Goal: Transaction & Acquisition: Download file/media

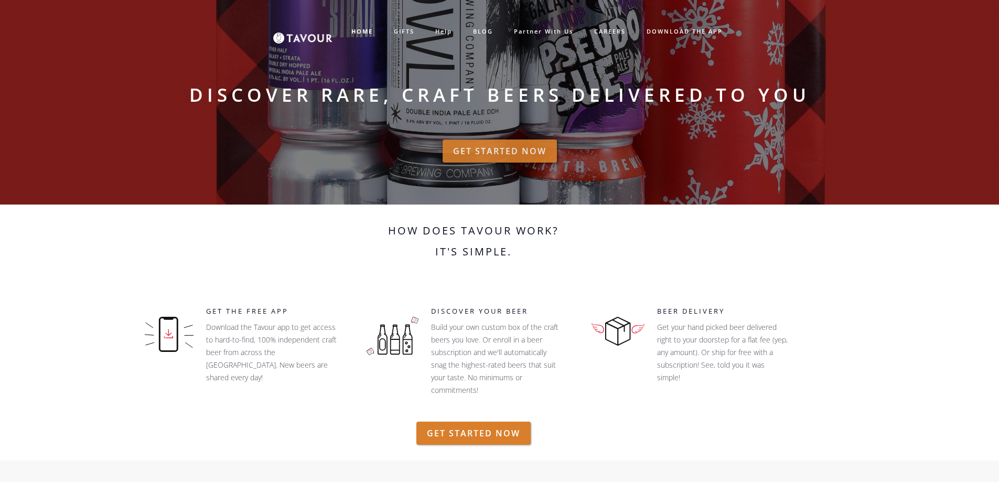
click at [497, 153] on link "GET STARTED NOW" at bounding box center [499, 150] width 114 height 23
click at [517, 145] on link "GET STARTED NOW" at bounding box center [499, 150] width 114 height 23
click at [511, 146] on link "GET STARTED NOW" at bounding box center [499, 150] width 114 height 23
click at [859, 286] on div "How does Tavour work? It's simple. GET THE FREE APP Download the Tavour app to …" at bounding box center [473, 316] width 786 height 212
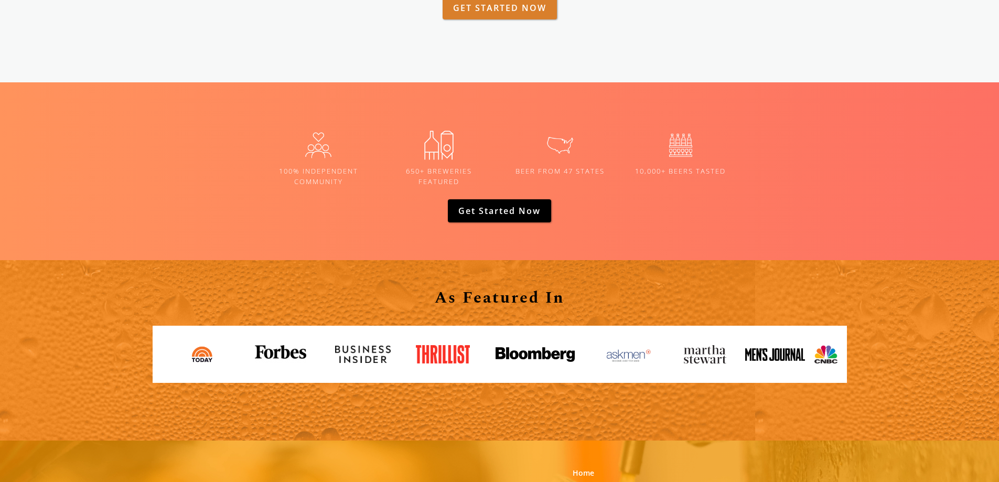
scroll to position [1625, 0]
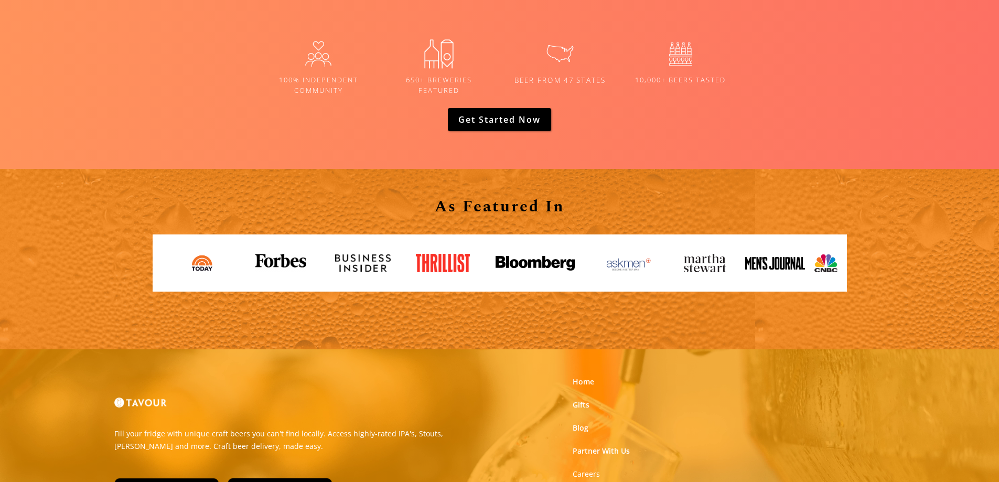
click at [558, 55] on img at bounding box center [559, 53] width 43 height 43
click at [580, 80] on h5 "BEER FROM 47 States" at bounding box center [559, 80] width 108 height 10
